Goal: Task Accomplishment & Management: Manage account settings

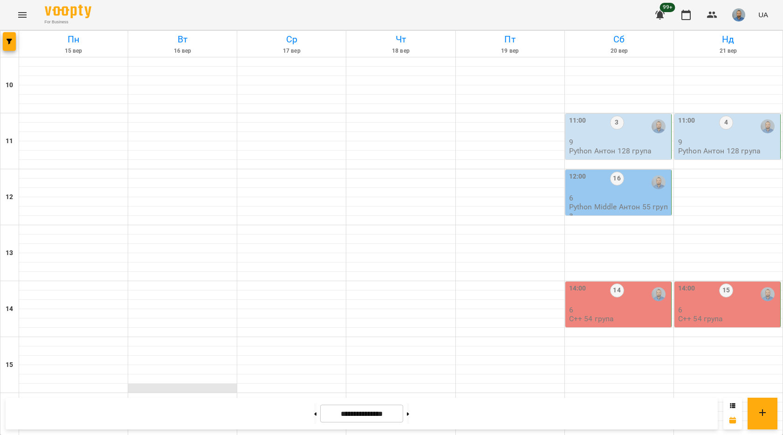
scroll to position [280, 0]
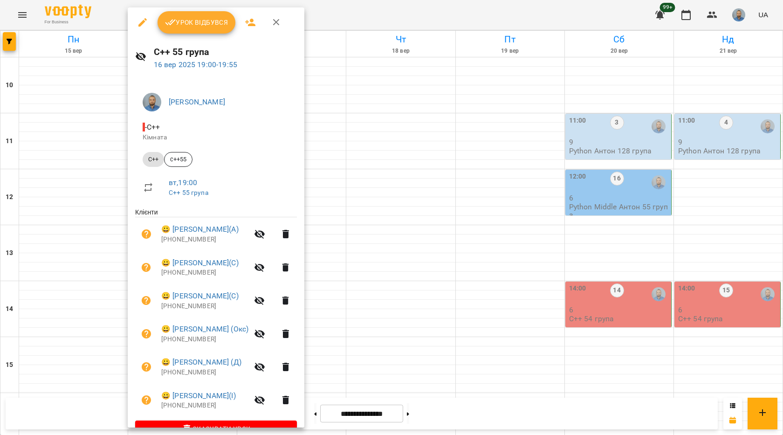
click at [199, 27] on span "Урок відбувся" at bounding box center [196, 22] width 63 height 11
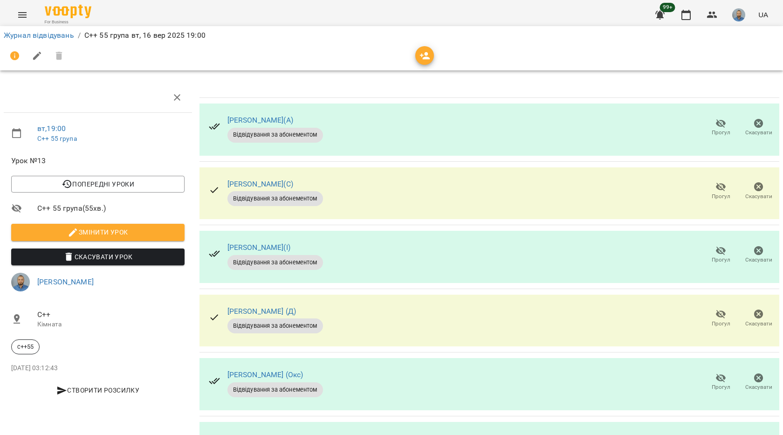
click at [716, 120] on icon "button" at bounding box center [721, 123] width 10 height 9
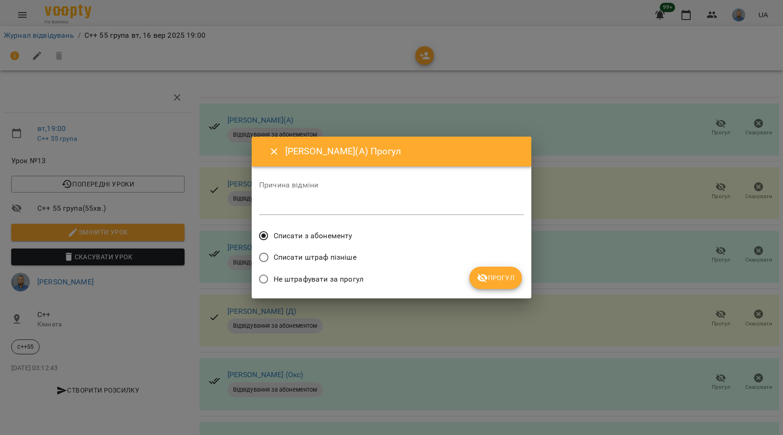
click at [505, 279] on span "Прогул" at bounding box center [496, 277] width 38 height 11
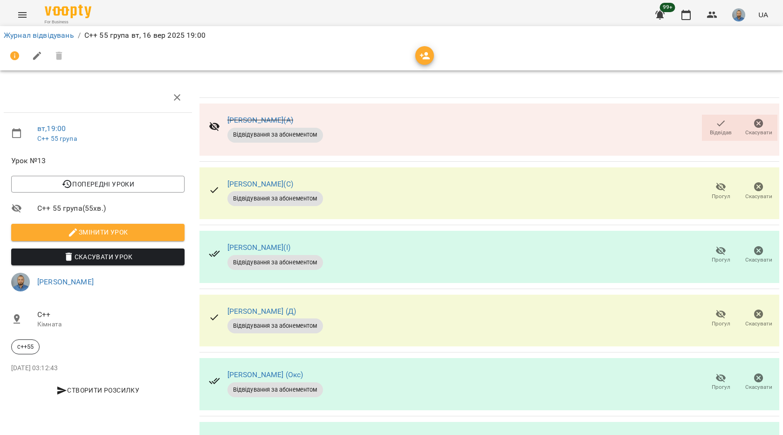
click at [716, 188] on icon "button" at bounding box center [721, 187] width 10 height 9
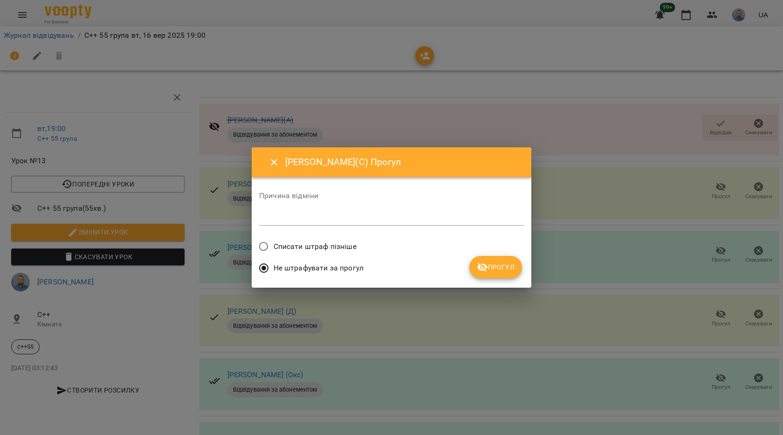
click at [505, 259] on button "Прогул" at bounding box center [495, 267] width 53 height 22
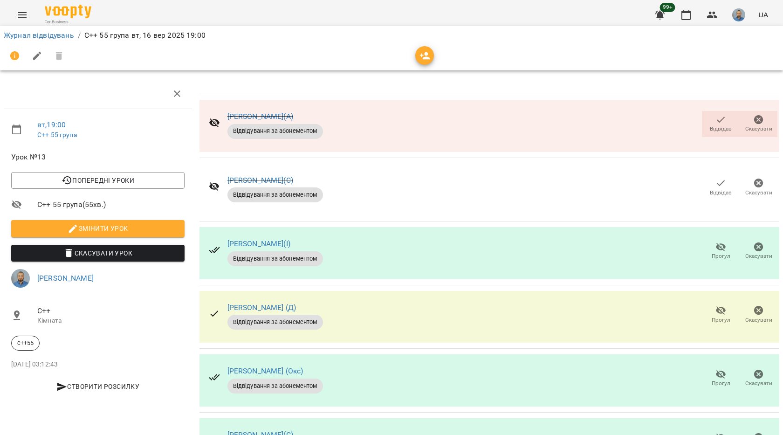
scroll to position [59, 0]
click at [716, 433] on icon "button" at bounding box center [721, 437] width 10 height 9
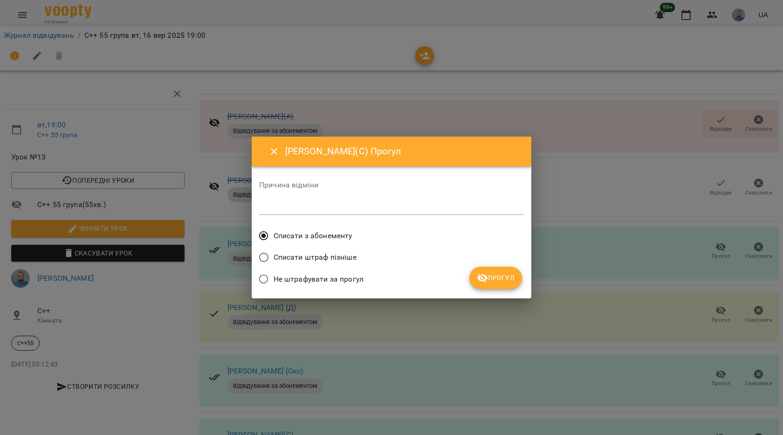
click at [501, 277] on span "Прогул" at bounding box center [496, 277] width 38 height 11
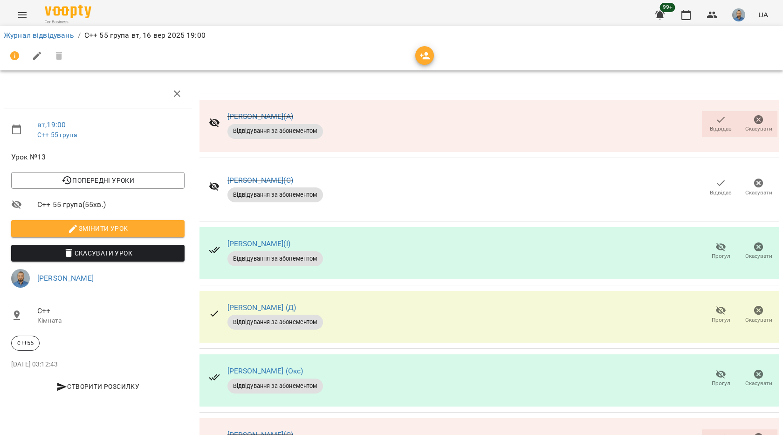
click at [715, 177] on icon "button" at bounding box center [720, 182] width 11 height 11
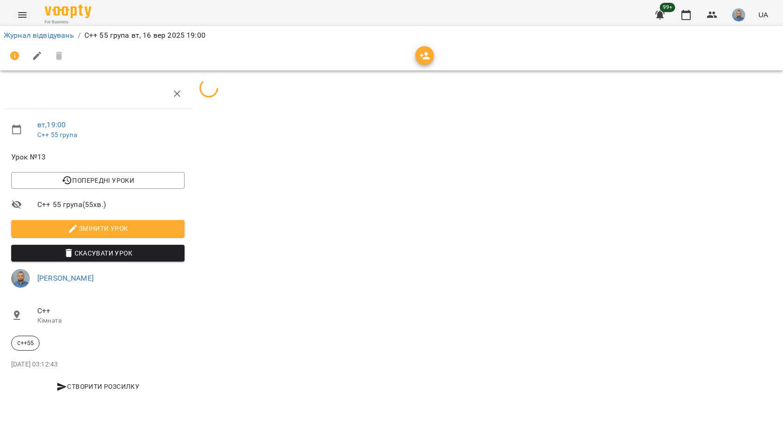
scroll to position [0, 0]
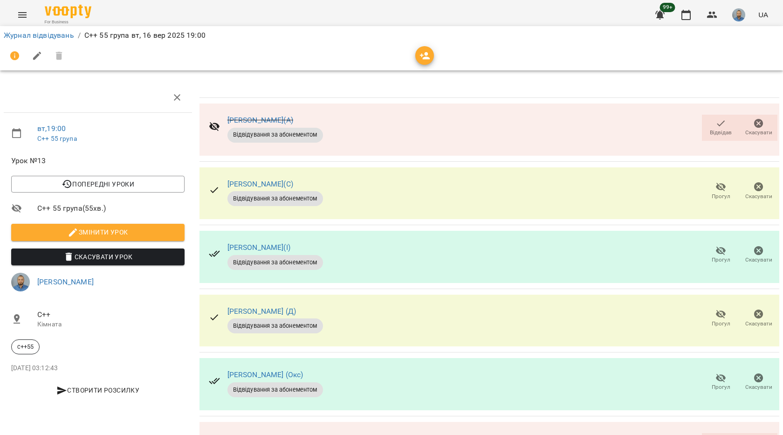
click at [715, 127] on icon "button" at bounding box center [720, 123] width 11 height 11
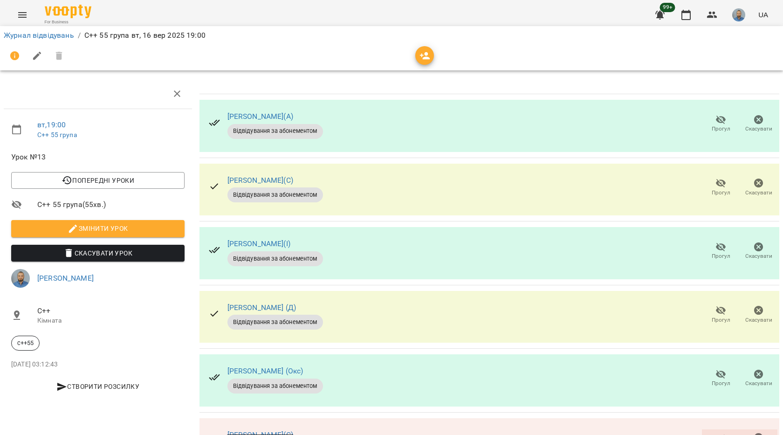
scroll to position [59, 0]
drag, startPoint x: 705, startPoint y: 387, endPoint x: 588, endPoint y: 351, distance: 122.6
click at [707, 432] on span "Відвідав" at bounding box center [720, 441] width 27 height 19
